Goal: Information Seeking & Learning: Learn about a topic

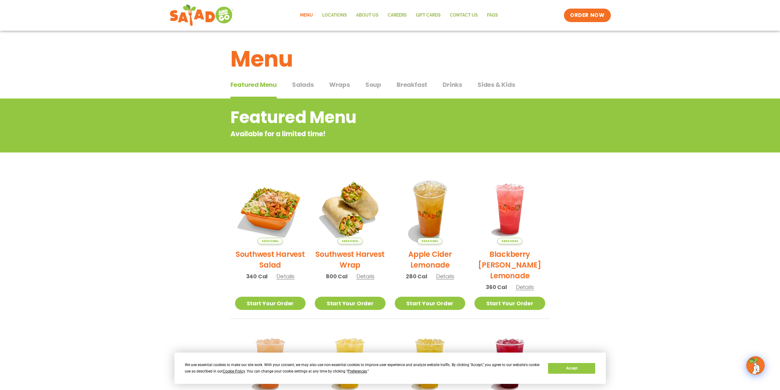
click at [308, 82] on span "Salads" at bounding box center [303, 84] width 22 height 9
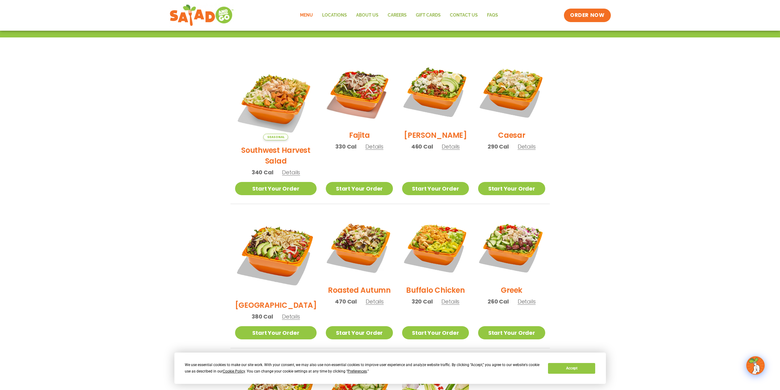
scroll to position [153, 0]
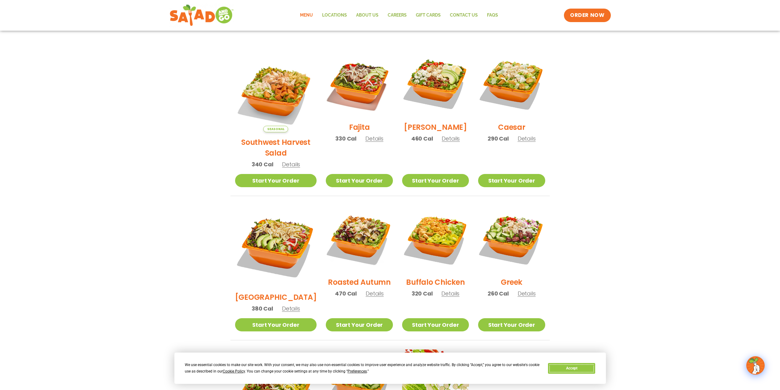
click at [585, 371] on button "Accept" at bounding box center [571, 368] width 47 height 11
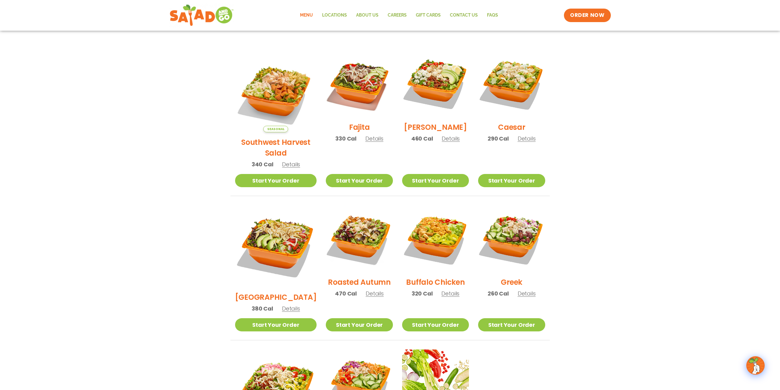
click at [365, 142] on span "Details" at bounding box center [374, 139] width 18 height 8
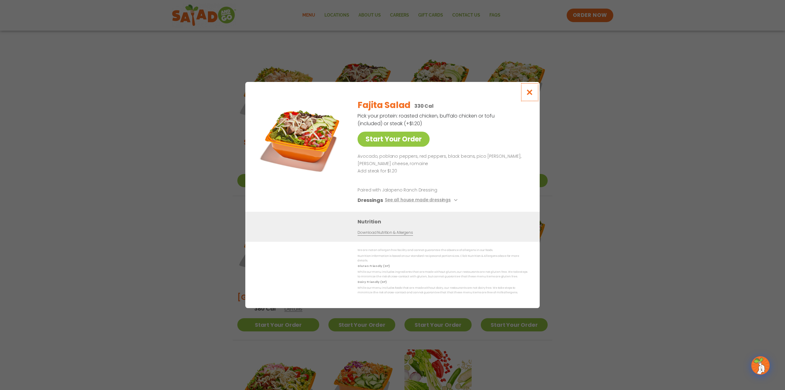
click at [530, 89] on icon "Close modal" at bounding box center [530, 92] width 8 height 6
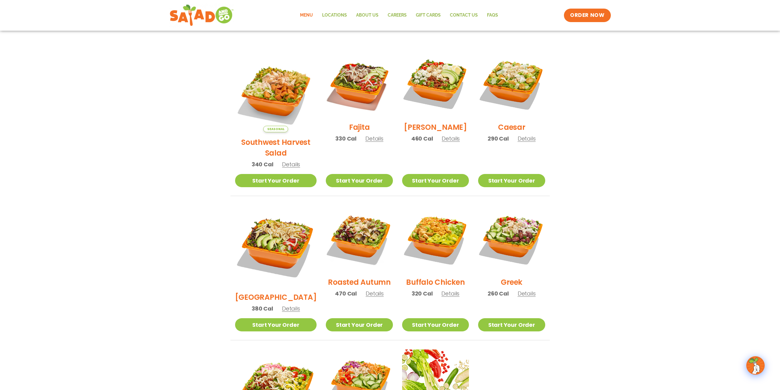
click at [288, 160] on span "Details" at bounding box center [291, 164] width 18 height 8
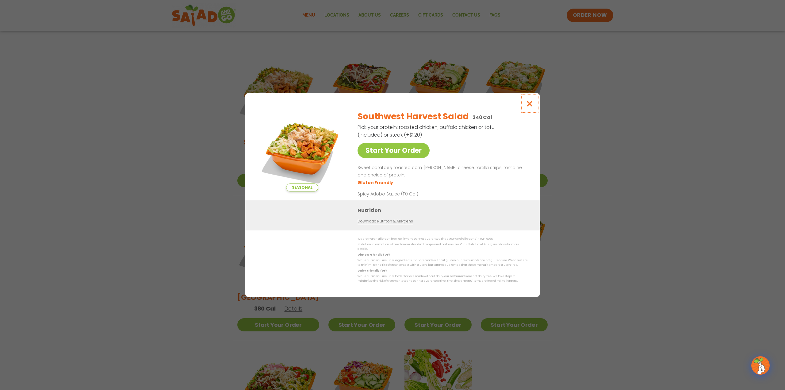
click at [531, 100] on icon "Close modal" at bounding box center [530, 103] width 8 height 6
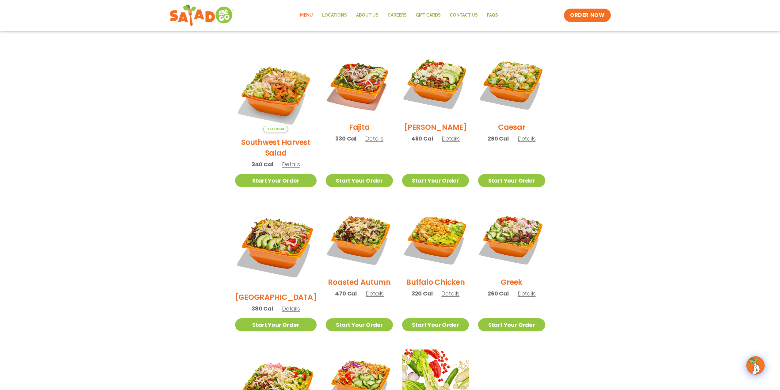
click at [367, 289] on span "Details" at bounding box center [375, 293] width 18 height 8
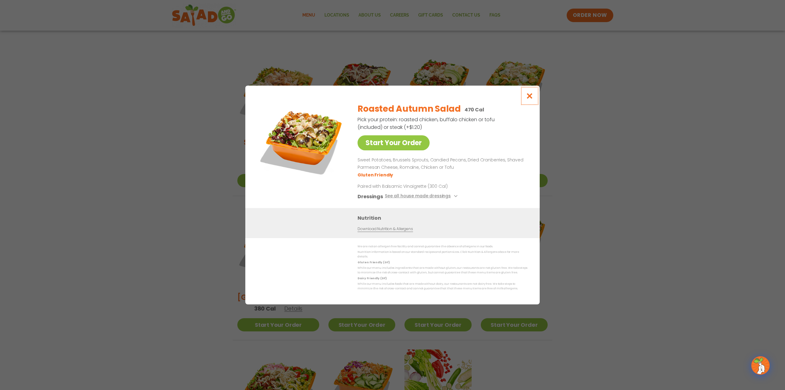
click at [530, 93] on icon "Close modal" at bounding box center [530, 96] width 8 height 6
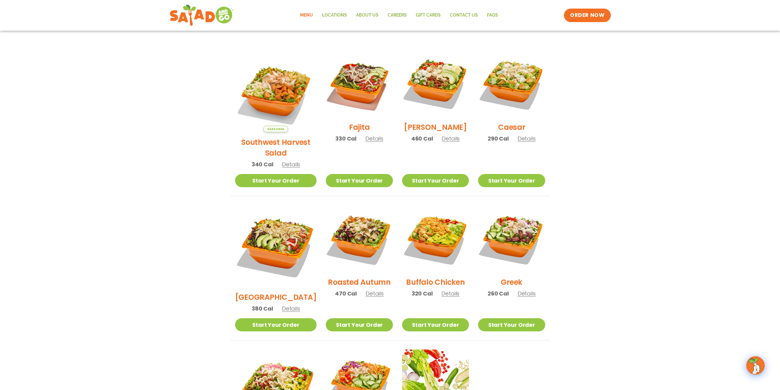
click at [287, 304] on span "Details" at bounding box center [291, 308] width 18 height 8
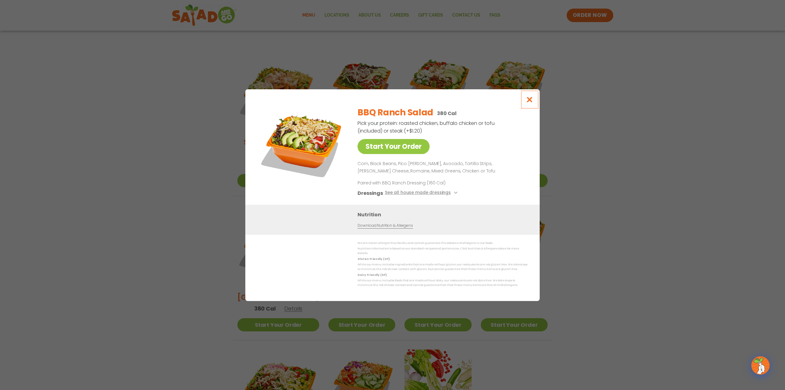
click at [531, 96] on icon "Close modal" at bounding box center [530, 99] width 8 height 6
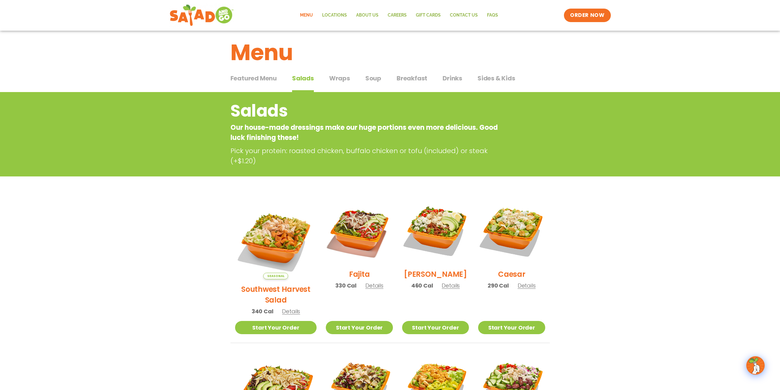
scroll to position [0, 0]
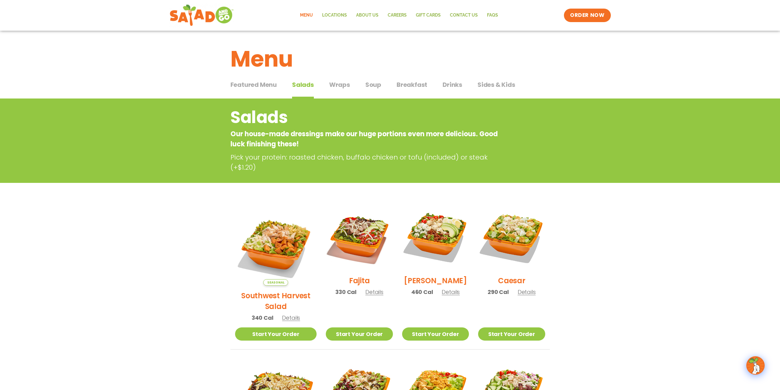
click at [338, 85] on span "Wraps" at bounding box center [339, 84] width 21 height 9
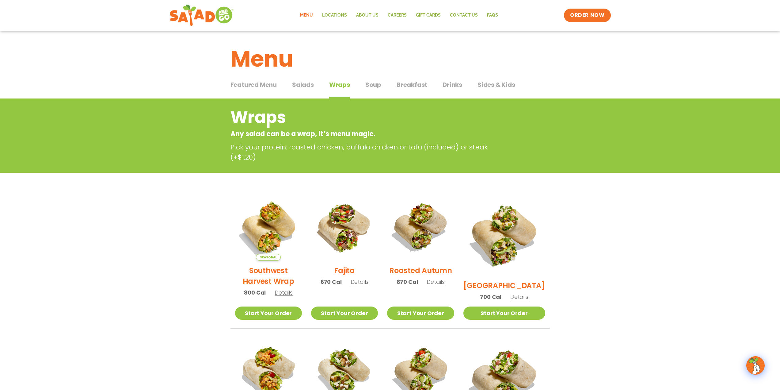
click at [378, 82] on span "Soup" at bounding box center [373, 84] width 16 height 9
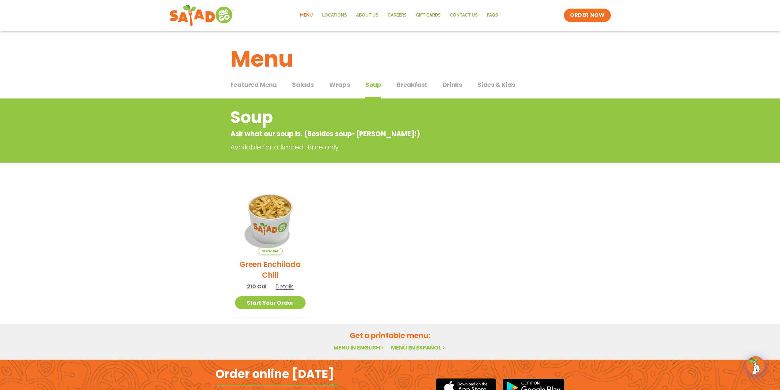
click at [415, 84] on span "Breakfast" at bounding box center [412, 84] width 31 height 9
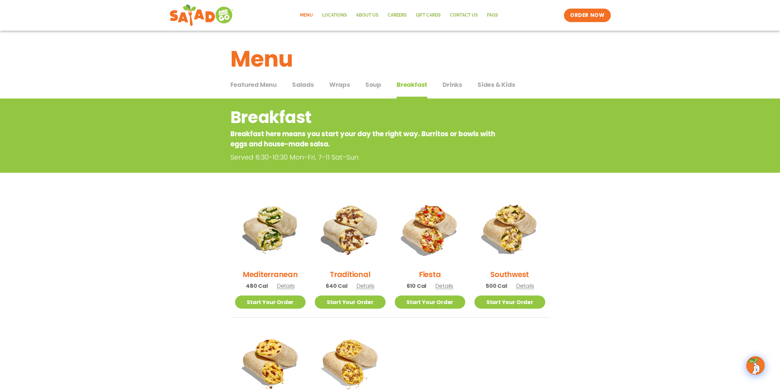
click at [451, 84] on span "Drinks" at bounding box center [453, 84] width 20 height 9
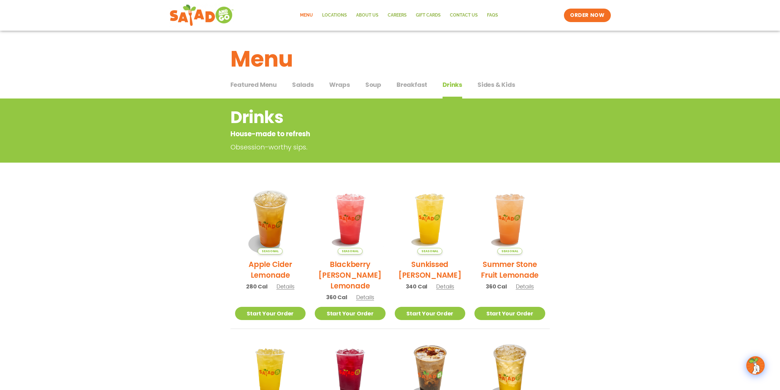
click at [489, 86] on span "Sides & Kids" at bounding box center [497, 84] width 38 height 9
